Goal: Check status: Check status

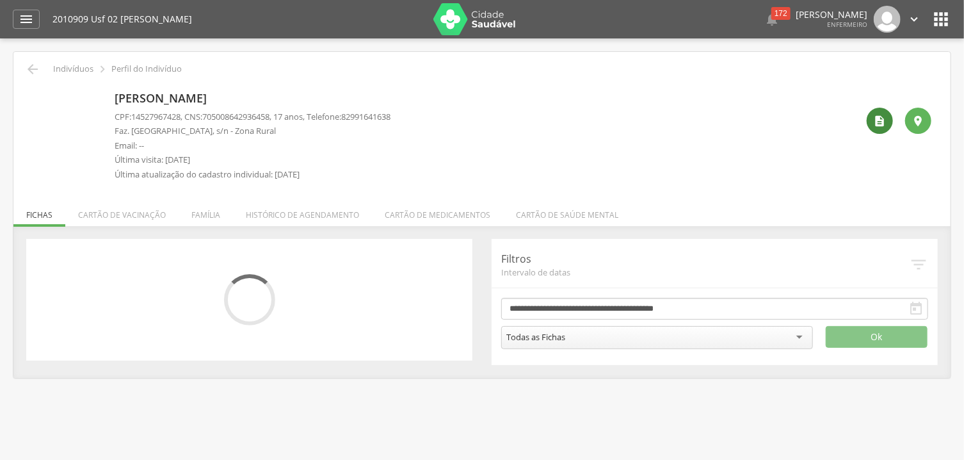
click at [877, 125] on icon "" at bounding box center [880, 121] width 13 height 13
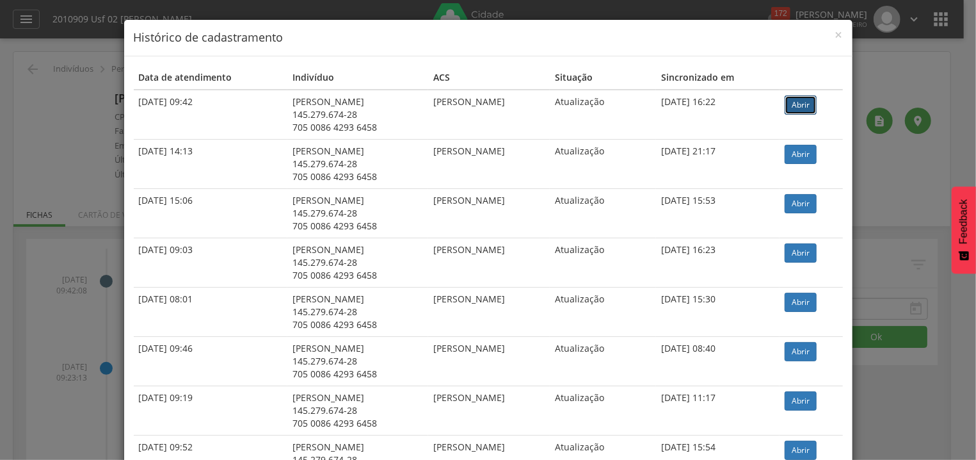
click at [810, 103] on link "Abrir" at bounding box center [801, 104] width 32 height 19
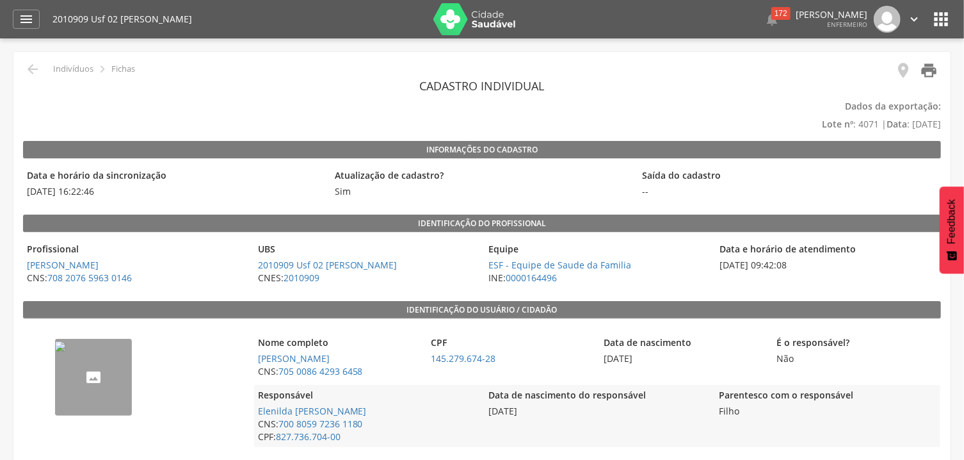
click at [931, 67] on icon "" at bounding box center [929, 70] width 18 height 18
